Goal: Task Accomplishment & Management: Manage account settings

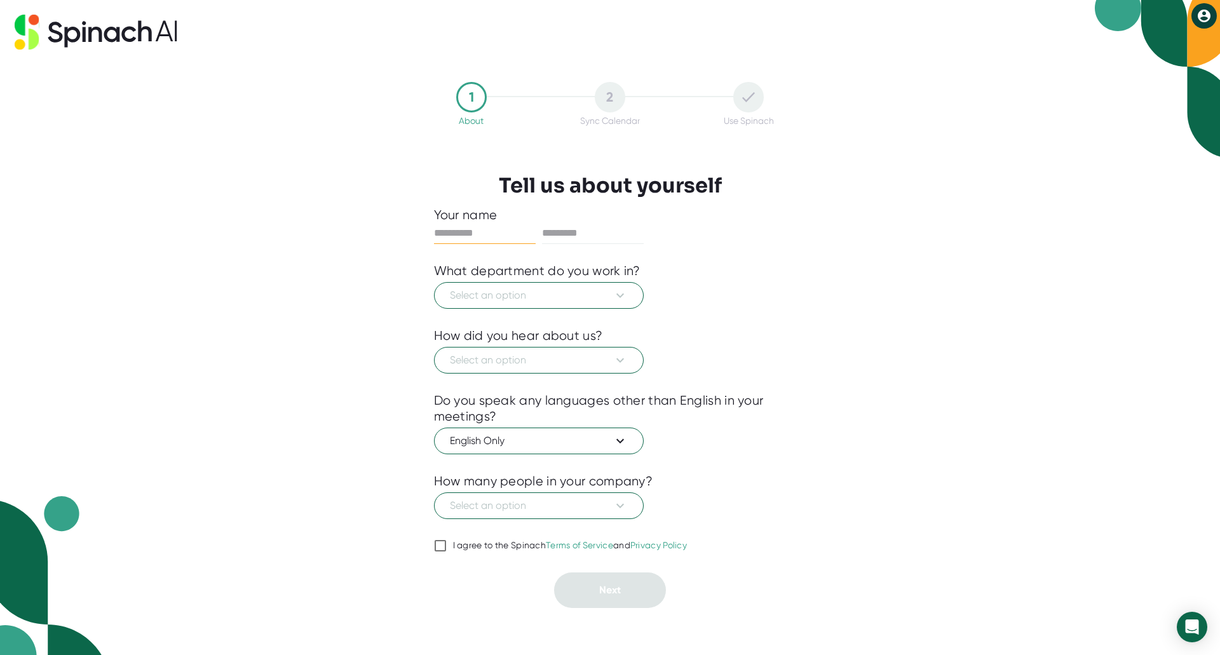
click at [496, 229] on input "text" at bounding box center [485, 233] width 102 height 20
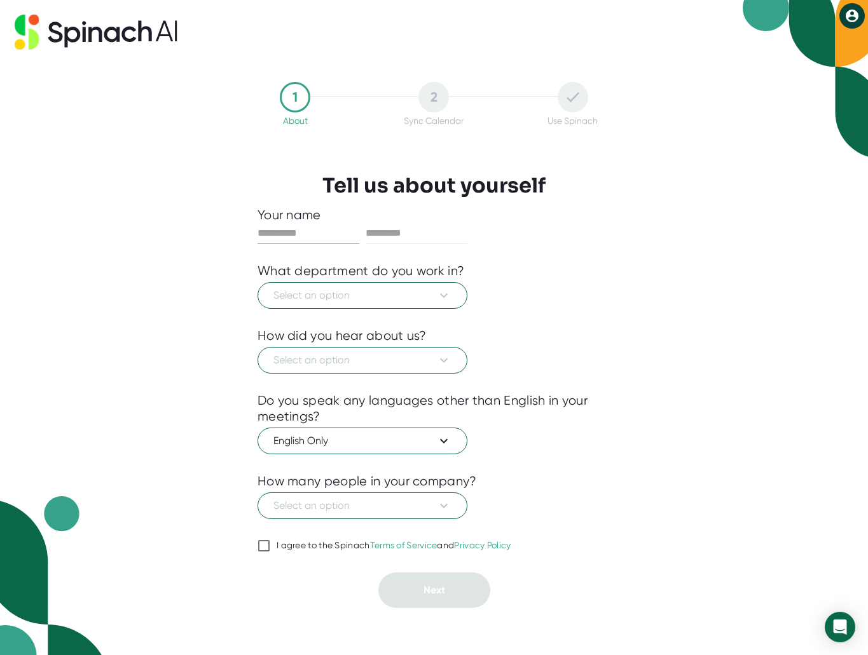
click at [327, 238] on input "text" at bounding box center [308, 233] width 102 height 20
type input "*****"
type input "******"
click at [344, 283] on button "Select an option" at bounding box center [362, 295] width 210 height 27
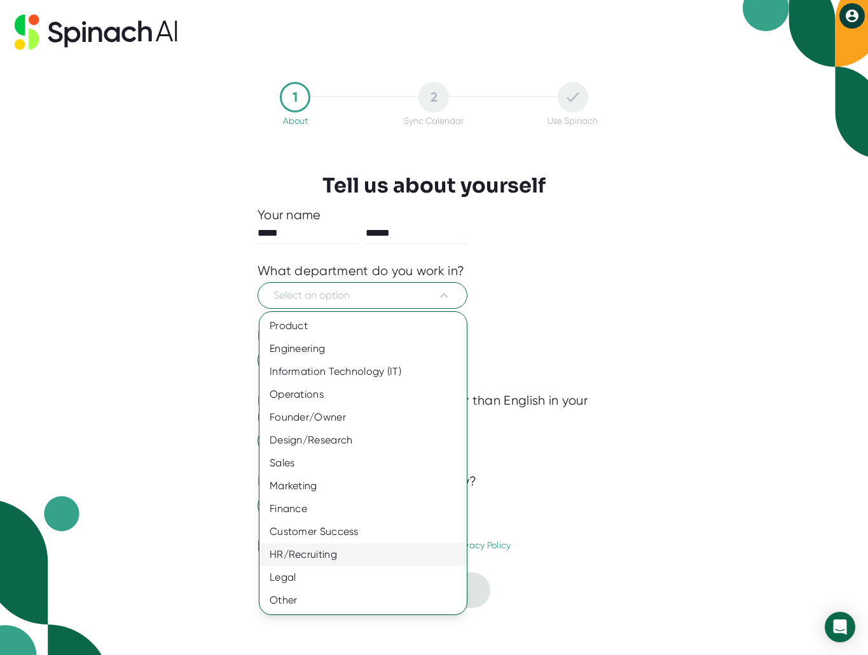
click at [311, 555] on div "HR/Recruiting" at bounding box center [362, 554] width 207 height 23
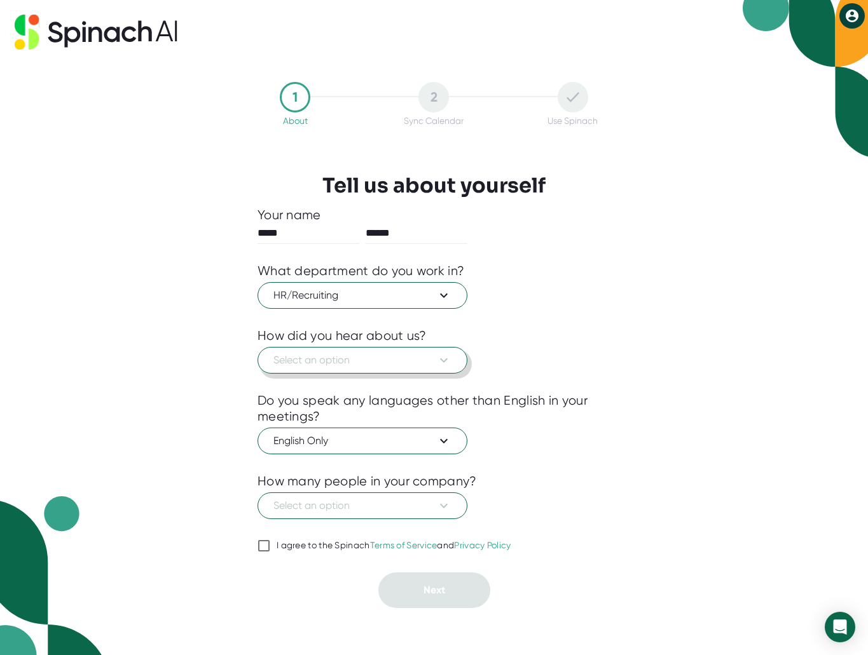
click at [390, 356] on span "Select an option" at bounding box center [362, 360] width 178 height 15
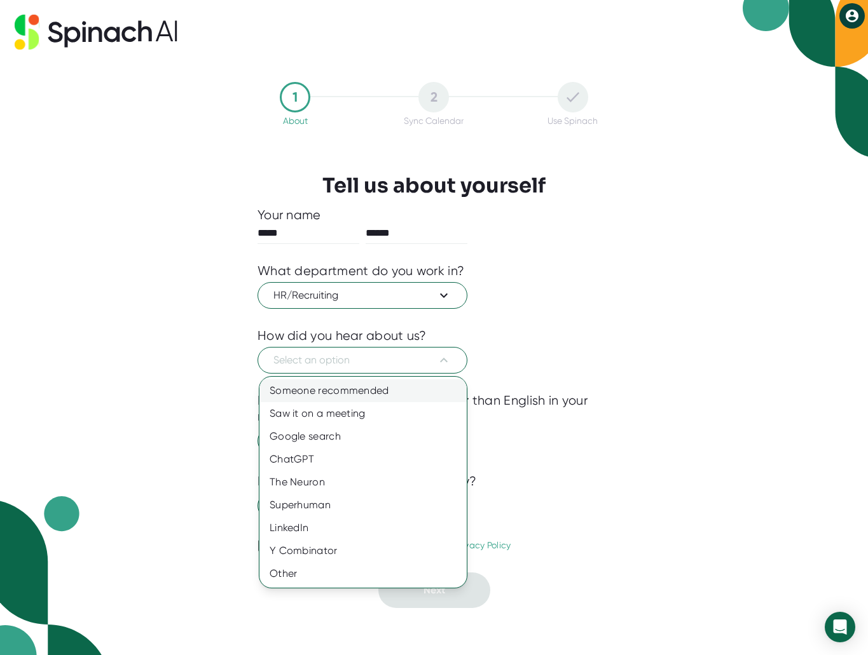
click at [381, 391] on div "Someone recommended" at bounding box center [362, 390] width 207 height 23
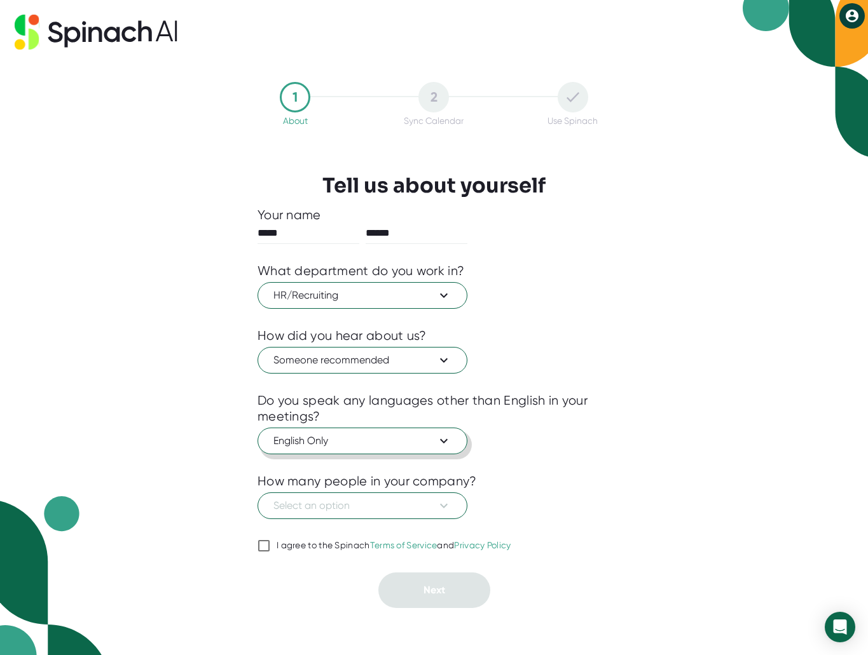
click at [373, 435] on span "English Only" at bounding box center [362, 440] width 178 height 15
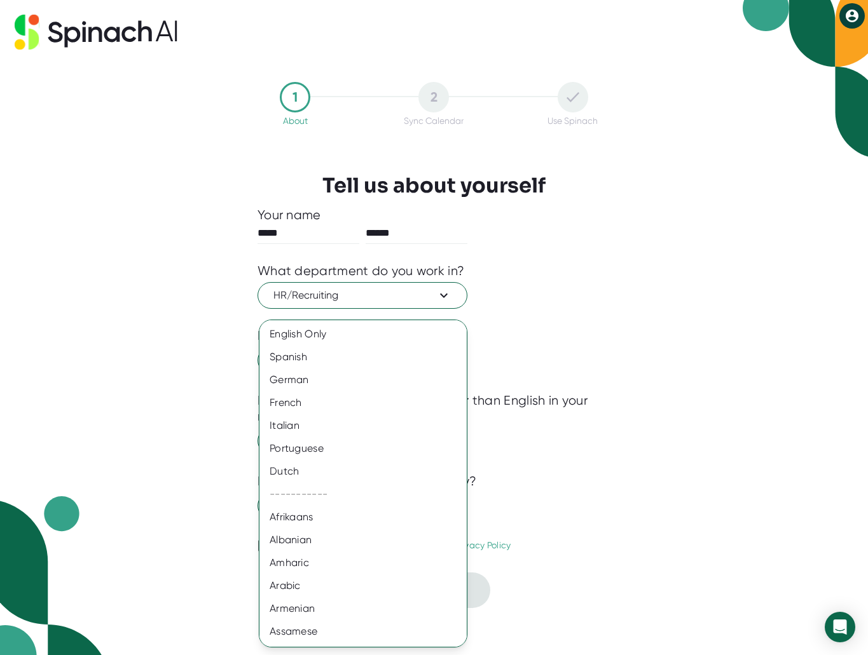
click at [556, 434] on div at bounding box center [434, 327] width 868 height 655
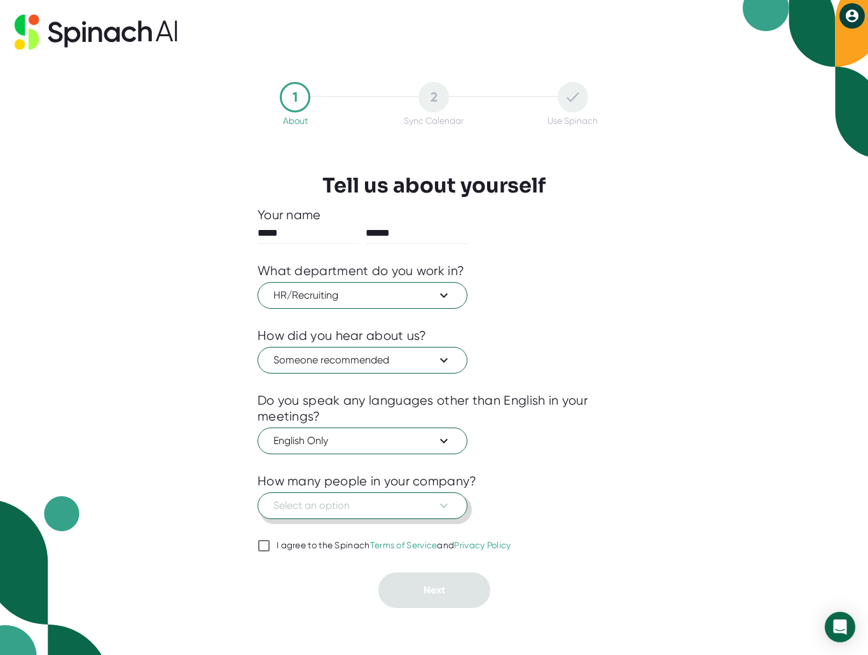
click at [443, 508] on icon at bounding box center [444, 506] width 8 height 4
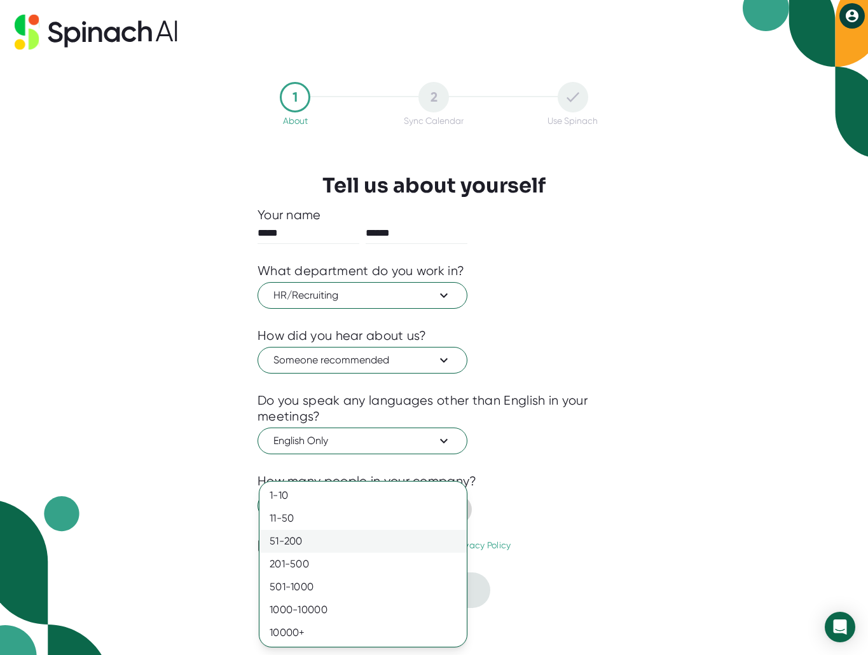
click at [325, 533] on div "51-200" at bounding box center [362, 541] width 207 height 23
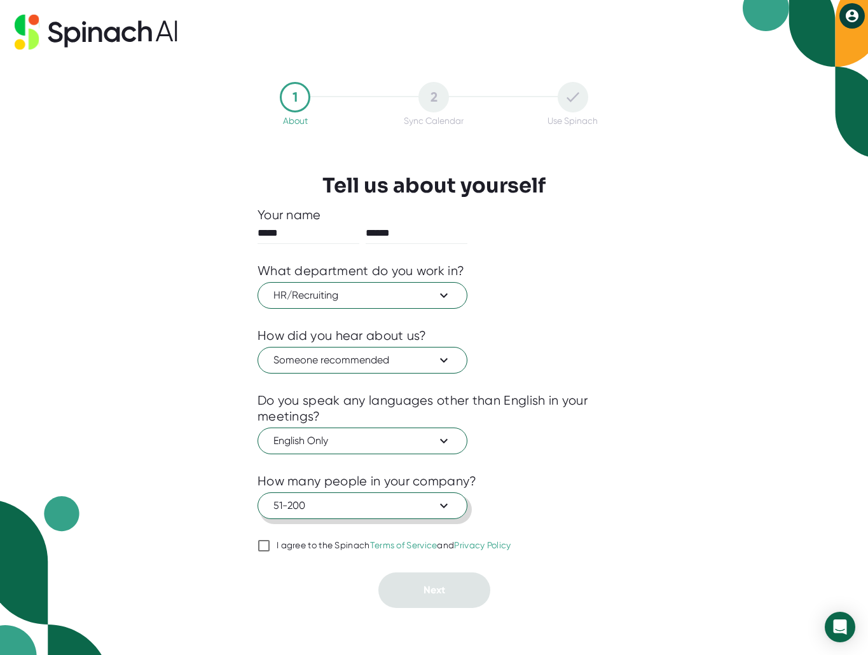
click at [266, 545] on input "I agree to the Spinach Terms of Service and Privacy Policy" at bounding box center [263, 545] width 13 height 15
checkbox input "true"
click at [423, 586] on span "Next" at bounding box center [434, 590] width 22 height 12
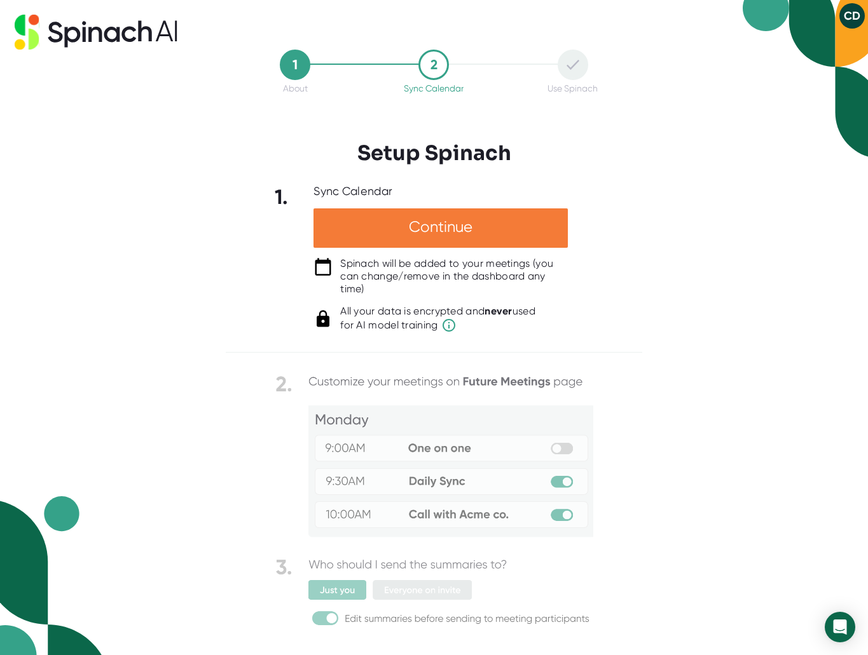
click at [445, 225] on div "Continue" at bounding box center [440, 227] width 254 height 39
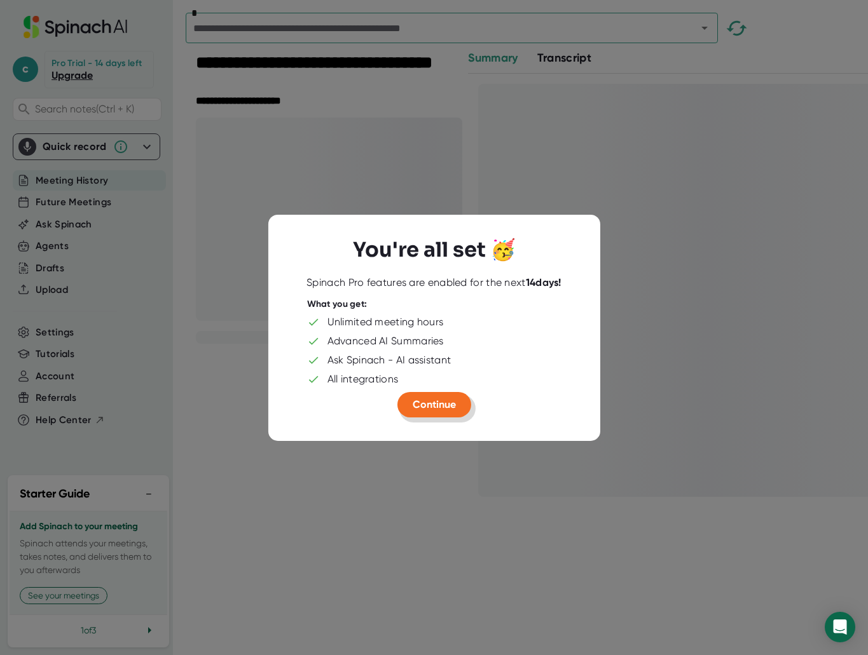
click at [449, 409] on span "Continue" at bounding box center [434, 405] width 43 height 12
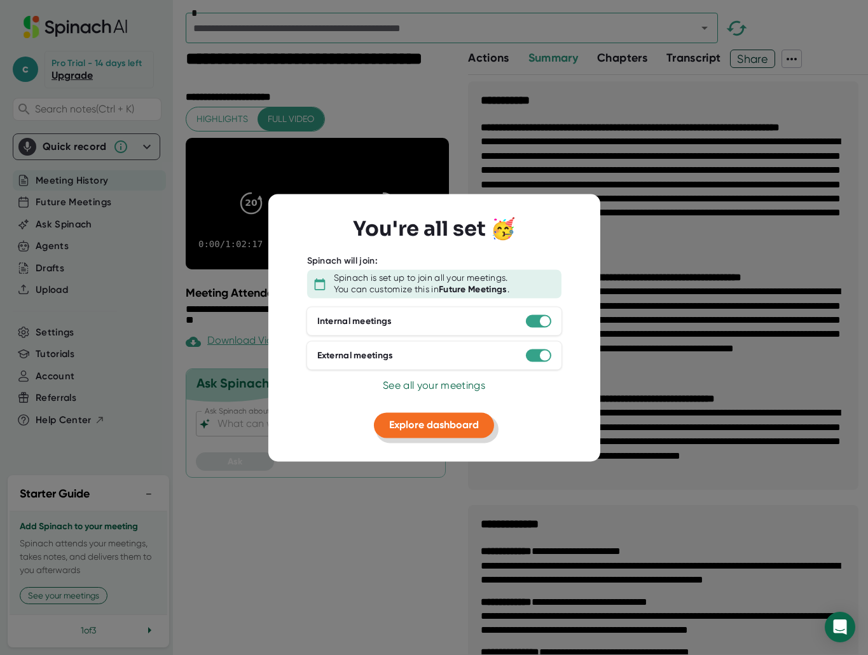
click at [444, 421] on span "Explore dashboard" at bounding box center [434, 426] width 90 height 12
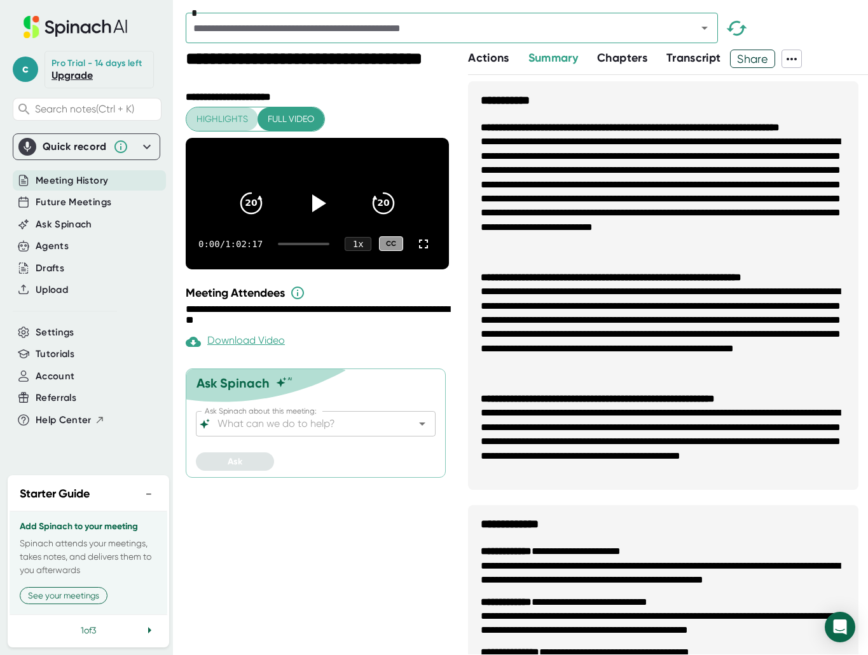
click at [226, 119] on span "Highlights" at bounding box center [221, 119] width 51 height 16
